Goal: Information Seeking & Learning: Learn about a topic

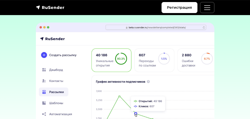
scroll to position [1132, 0]
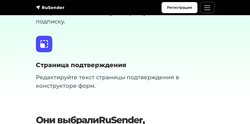
scroll to position [1280, 0]
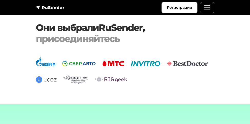
scroll to position [1132, 0]
